Goal: Task Accomplishment & Management: Manage account settings

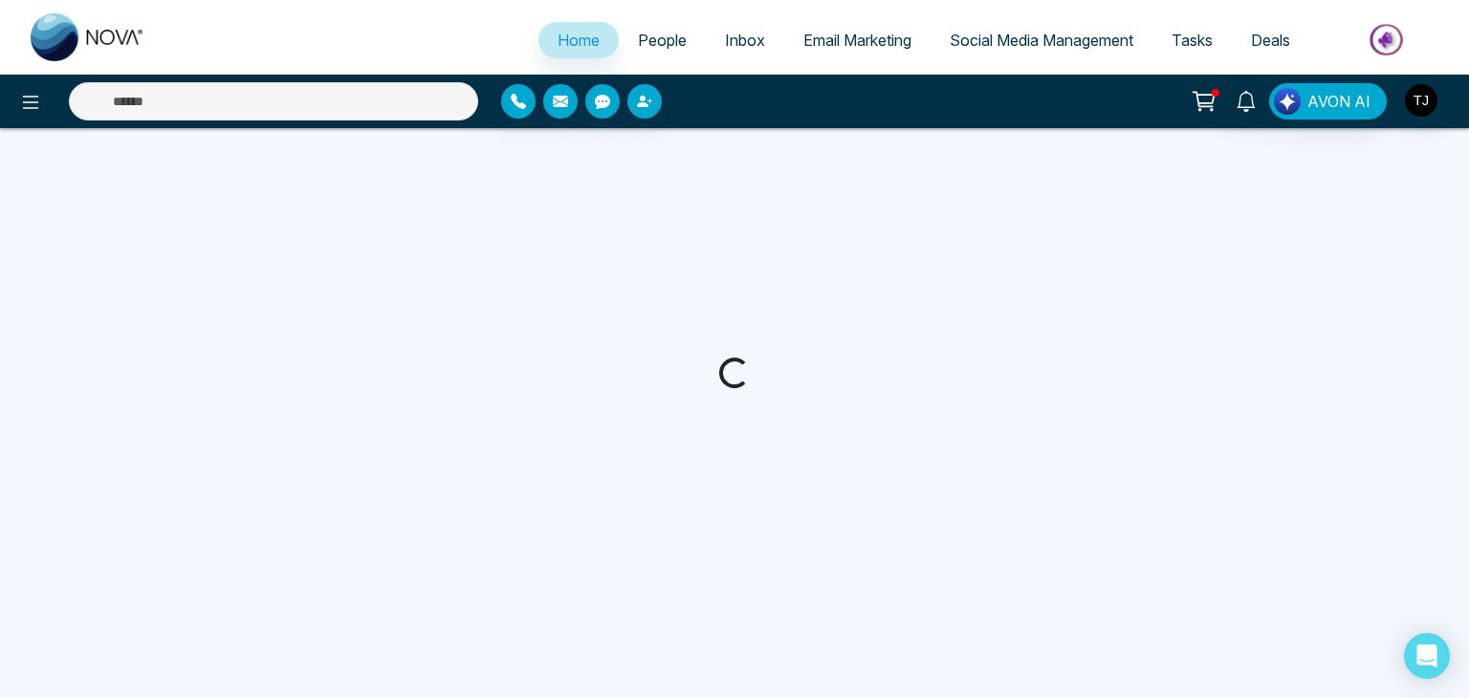
select select "*"
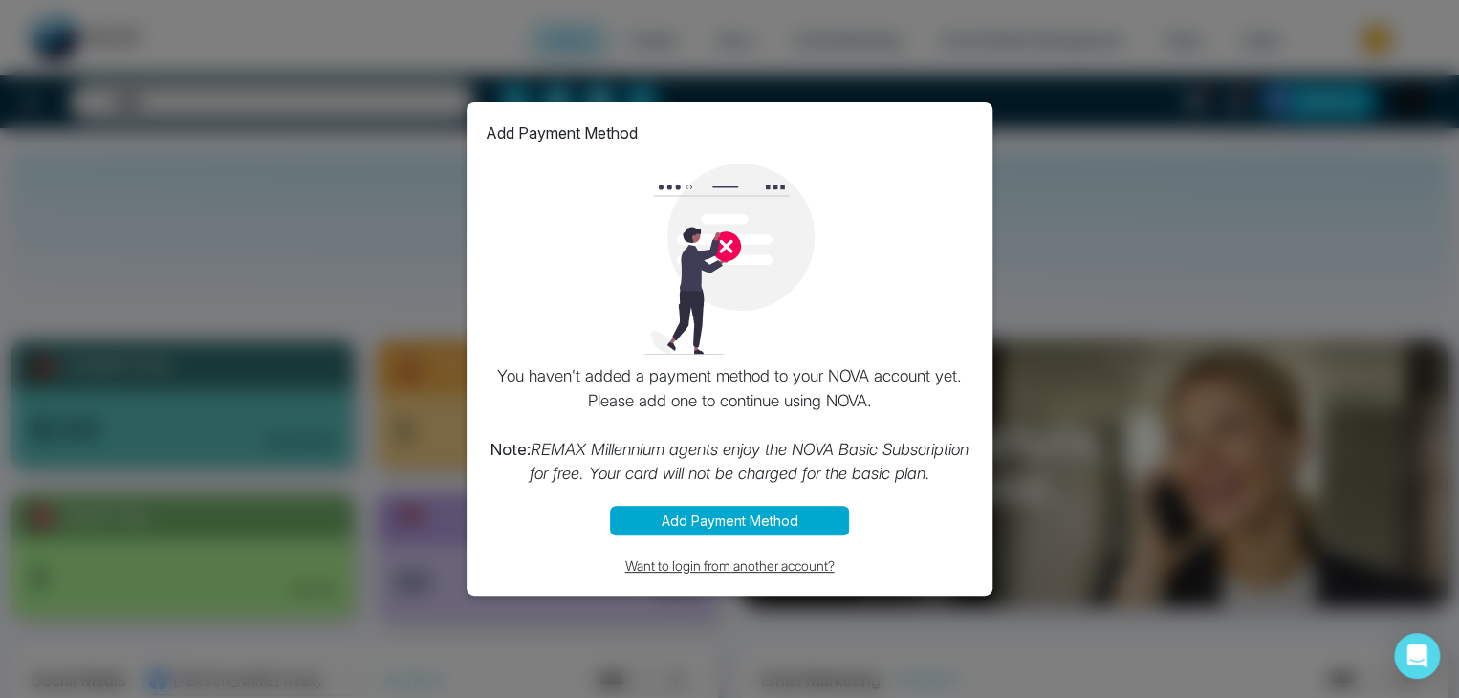
click at [799, 572] on button "Want to login from another account?" at bounding box center [730, 566] width 488 height 22
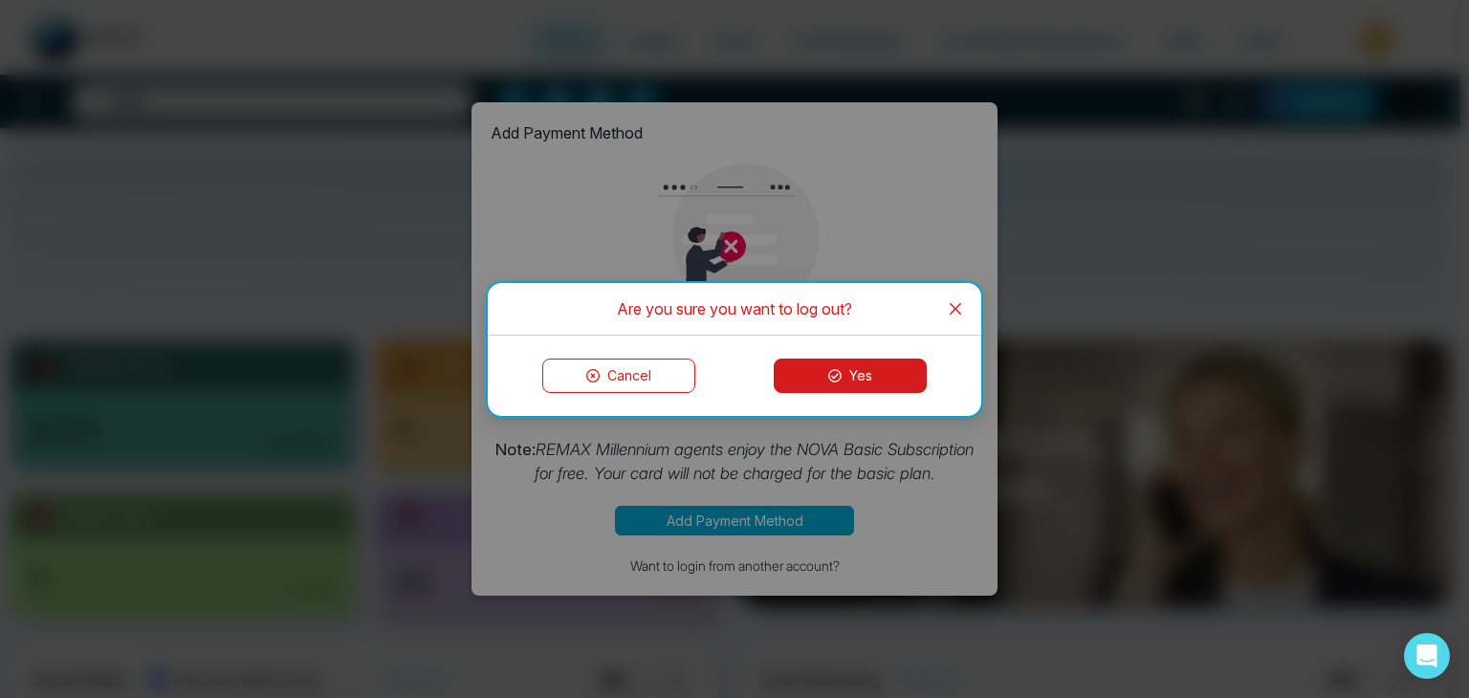
click at [877, 362] on button "Yes" at bounding box center [850, 376] width 153 height 34
